Goal: Navigation & Orientation: Find specific page/section

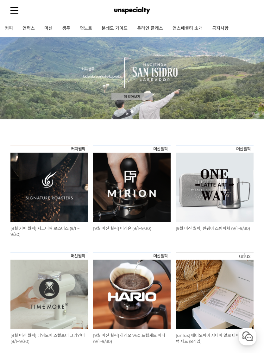
click at [53, 179] on img at bounding box center [49, 184] width 78 height 78
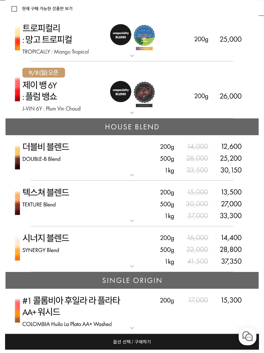
scroll to position [1845, 0]
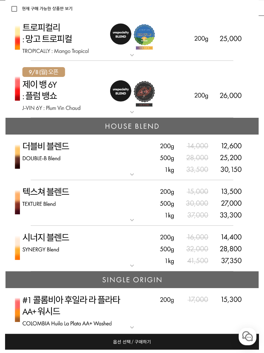
click at [131, 170] on img at bounding box center [131, 158] width 253 height 46
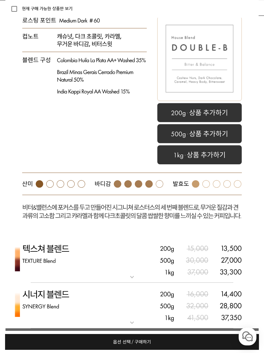
scroll to position [2066, 0]
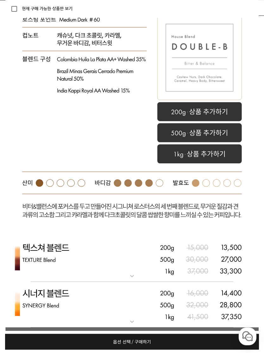
click at [133, 315] on img at bounding box center [131, 305] width 253 height 46
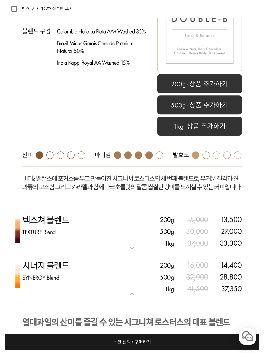
scroll to position [2090, 0]
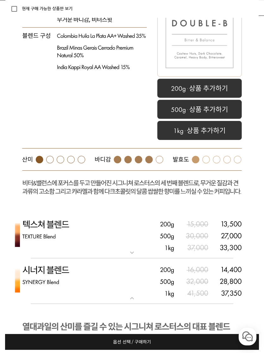
click at [135, 252] on mat-icon "expand_more" at bounding box center [132, 253] width 13 height 8
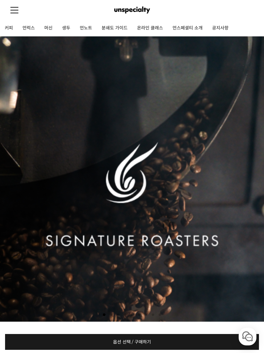
scroll to position [0, 0]
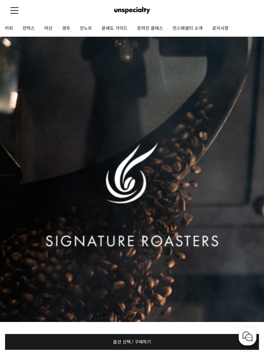
click at [49, 28] on link "머신" at bounding box center [49, 29] width 18 height 16
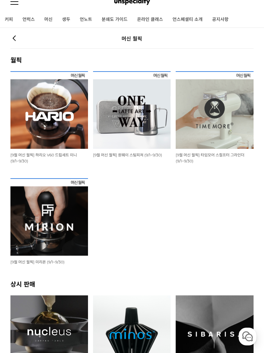
scroll to position [11, 0]
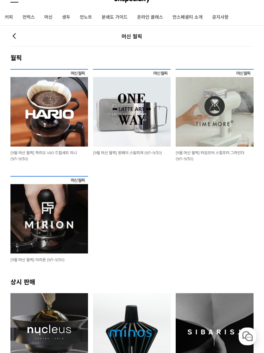
click at [60, 108] on img at bounding box center [49, 108] width 78 height 78
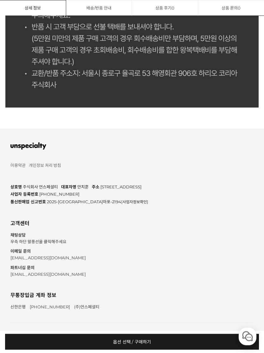
scroll to position [3074, 0]
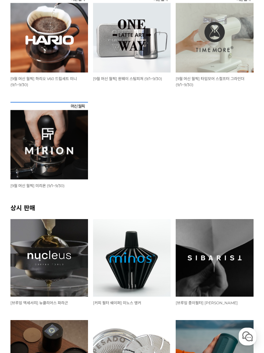
scroll to position [84, 0]
